Goal: Information Seeking & Learning: Learn about a topic

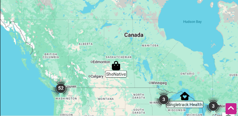
scroll to position [253, 0]
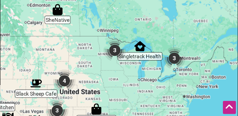
drag, startPoint x: 163, startPoint y: 84, endPoint x: 104, endPoint y: 32, distance: 78.2
click at [104, 32] on div at bounding box center [118, 101] width 237 height 293
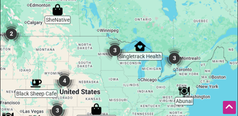
click at [59, 13] on img "SheNative" at bounding box center [57, 9] width 11 height 11
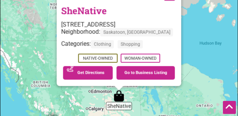
click at [175, 95] on div "To navigate, press the arrow keys. SheNative [STREET_ADDRESS] Neighborhood: [GE…" at bounding box center [118, 101] width 237 height 293
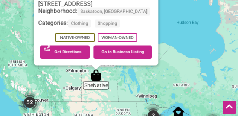
drag, startPoint x: 178, startPoint y: 101, endPoint x: 138, endPoint y: 57, distance: 59.0
click at [139, 58] on div "To navigate, press the arrow keys. SheNative [STREET_ADDRESS] Neighborhood: [GE…" at bounding box center [118, 101] width 237 height 293
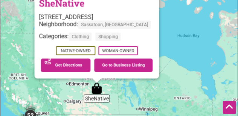
drag, startPoint x: 149, startPoint y: 100, endPoint x: 134, endPoint y: 69, distance: 34.1
click at [142, 85] on div "To navigate, press the arrow keys. SheNative [STREET_ADDRESS] Neighborhood: [GE…" at bounding box center [118, 101] width 237 height 293
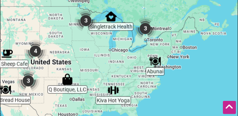
drag, startPoint x: 148, startPoint y: 73, endPoint x: 89, endPoint y: -13, distance: 104.5
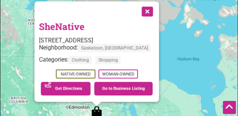
scroll to position [215, 0]
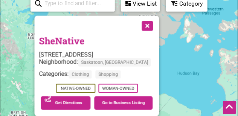
click at [156, 26] on button "Close" at bounding box center [147, 25] width 19 height 19
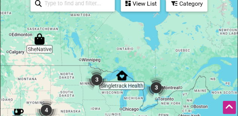
drag, startPoint x: 142, startPoint y: 79, endPoint x: 84, endPoint y: -10, distance: 106.0
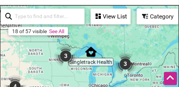
drag, startPoint x: 68, startPoint y: 68, endPoint x: 66, endPoint y: 20, distance: 48.3
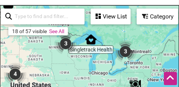
click at [66, 43] on img "3" at bounding box center [65, 43] width 23 height 23
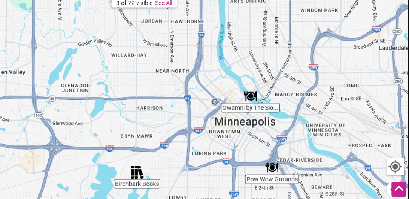
scroll to position [199, 0]
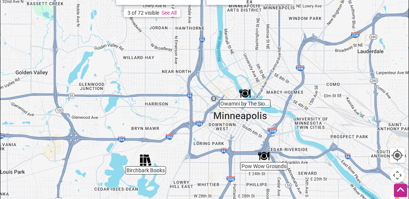
click at [265, 158] on img "Pow Wow Grounds" at bounding box center [263, 155] width 11 height 11
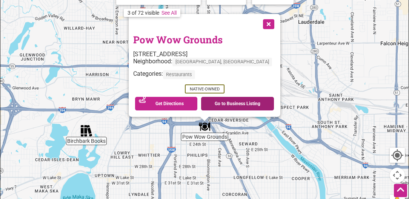
click at [221, 104] on link "Go to Business Listing" at bounding box center [237, 104] width 73 height 14
click at [258, 22] on button "Close" at bounding box center [267, 23] width 19 height 19
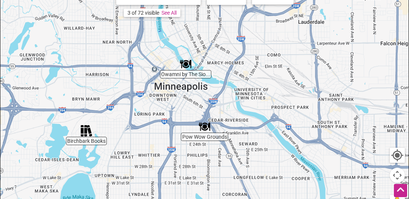
click at [185, 67] on img "Owamni by The Sioux Chef" at bounding box center [185, 63] width 11 height 11
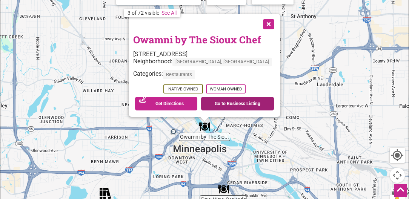
click at [236, 103] on link "Go to Business Listing" at bounding box center [237, 104] width 73 height 14
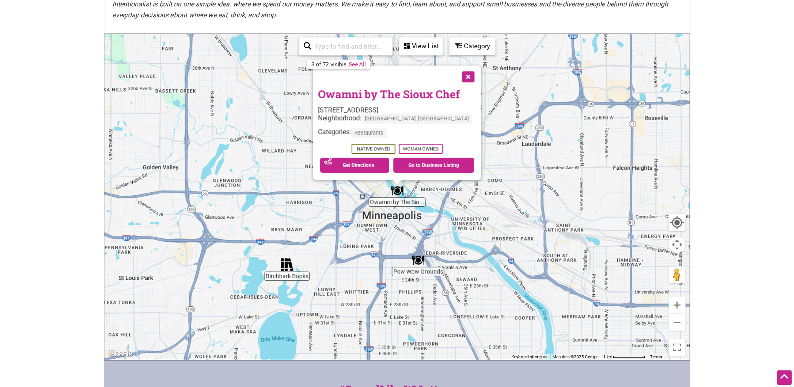
scroll to position [124, 0]
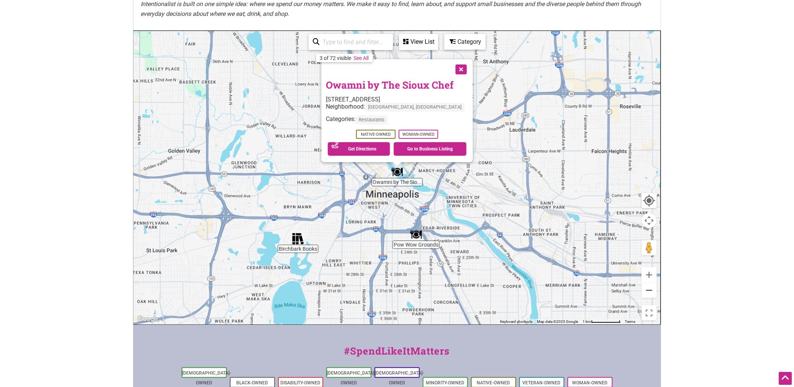
click at [649, 291] on button "Zoom out" at bounding box center [649, 290] width 15 height 15
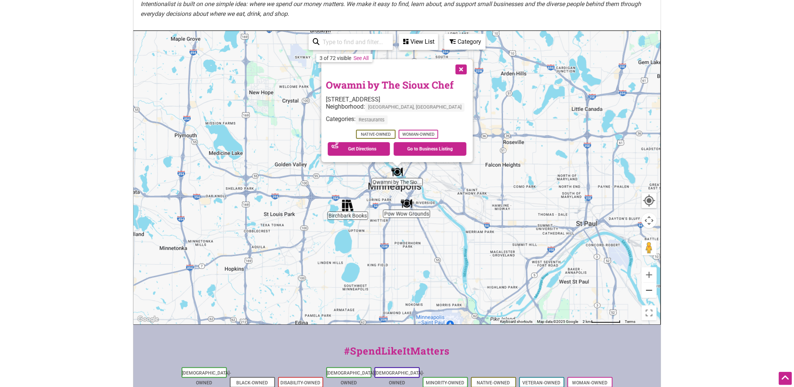
click at [649, 291] on button "Zoom out" at bounding box center [649, 290] width 15 height 15
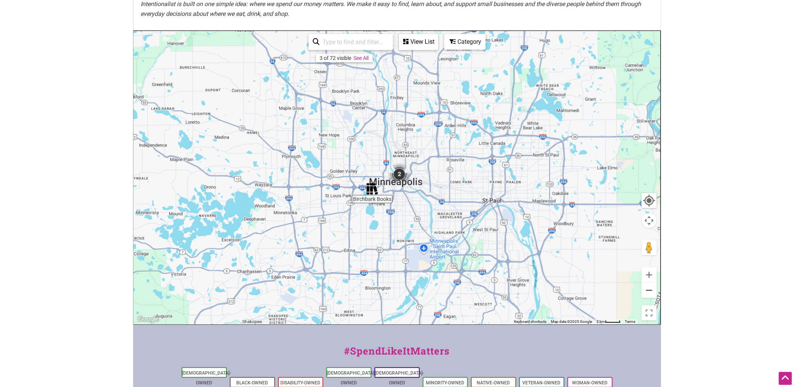
click at [650, 291] on button "Zoom out" at bounding box center [649, 290] width 15 height 15
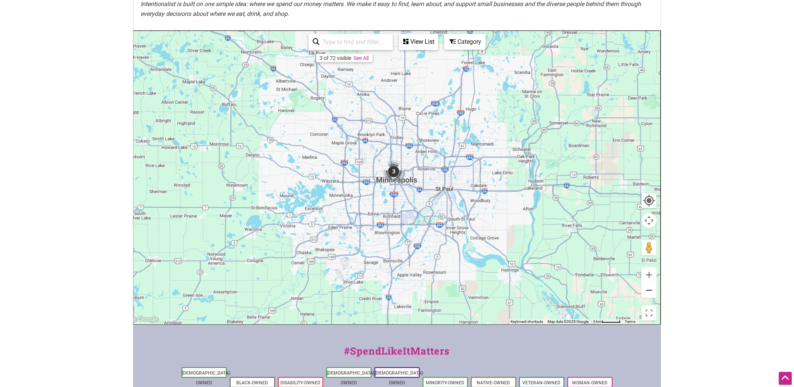
click at [650, 291] on button "Zoom out" at bounding box center [649, 290] width 15 height 15
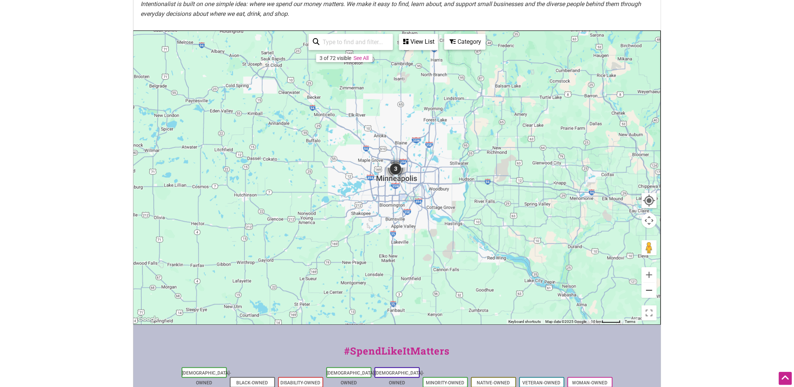
click at [650, 291] on button "Zoom out" at bounding box center [649, 290] width 15 height 15
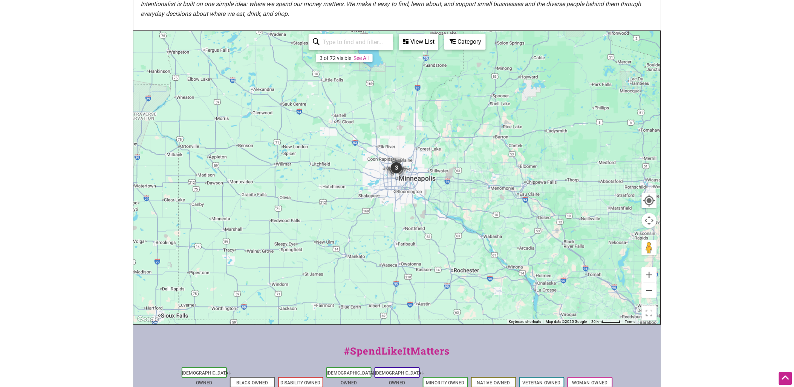
click at [650, 291] on button "Zoom out" at bounding box center [649, 290] width 15 height 15
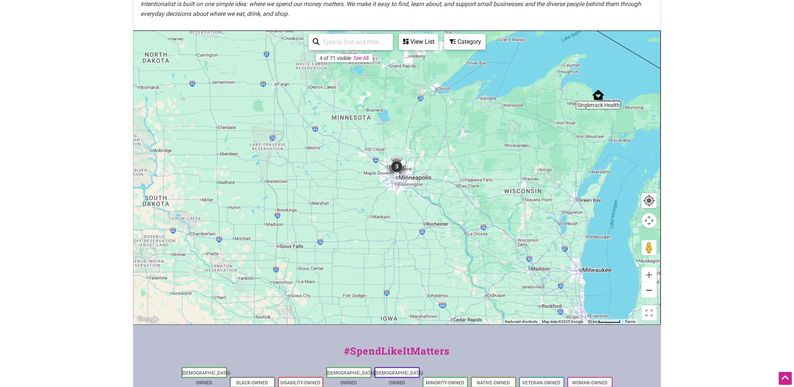
click at [650, 291] on button "Zoom out" at bounding box center [649, 290] width 15 height 15
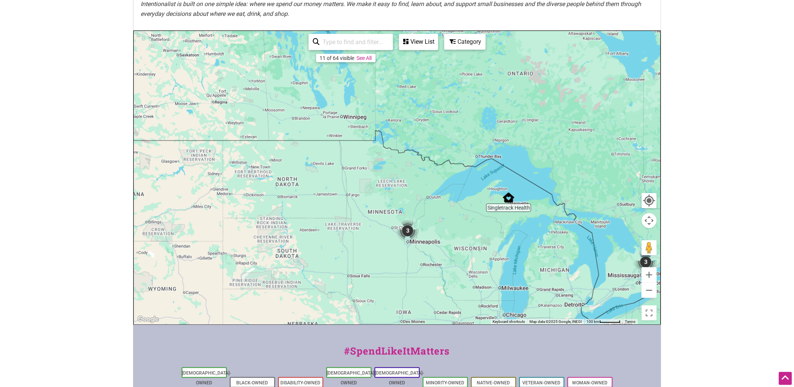
drag, startPoint x: 442, startPoint y: 189, endPoint x: 452, endPoint y: 255, distance: 66.8
click at [452, 255] on div "To navigate, press the arrow keys." at bounding box center [397, 177] width 527 height 293
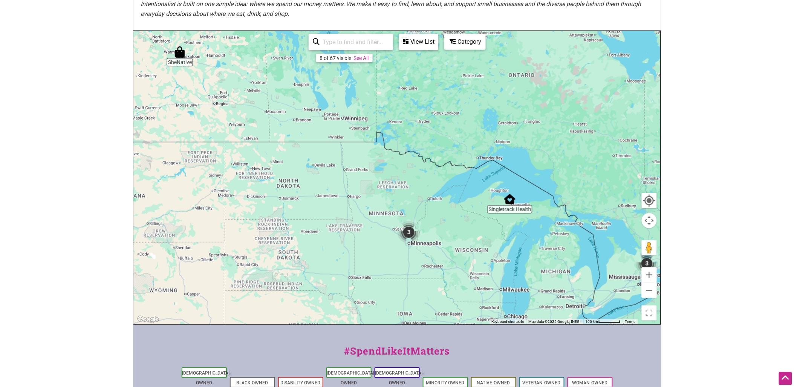
click at [361, 54] on div "8 of 67 visible See All" at bounding box center [344, 58] width 57 height 8
click at [366, 59] on link "See All" at bounding box center [361, 58] width 15 height 6
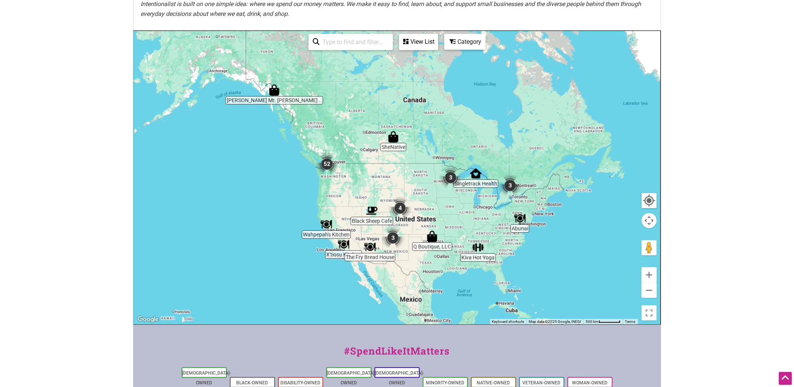
click at [476, 172] on img "Singletrack Health" at bounding box center [475, 173] width 11 height 11
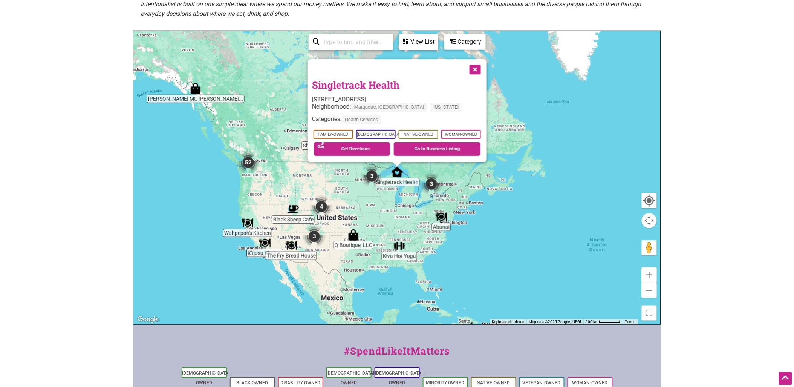
click at [474, 66] on button "Close" at bounding box center [474, 68] width 19 height 19
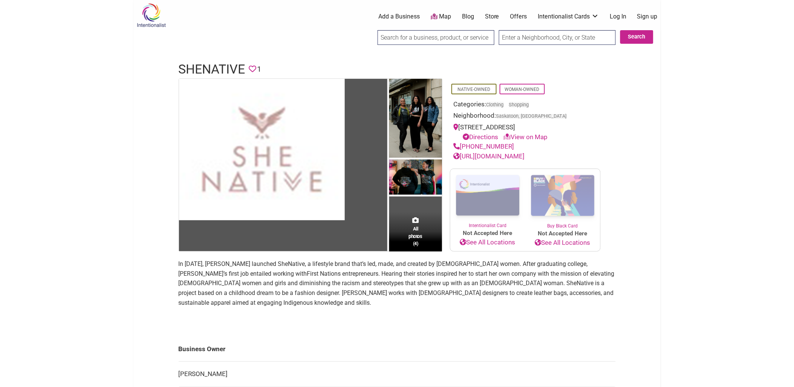
click at [238, 116] on link "https://www.shenative.com/" at bounding box center [489, 156] width 71 height 8
